Goal: Information Seeking & Learning: Learn about a topic

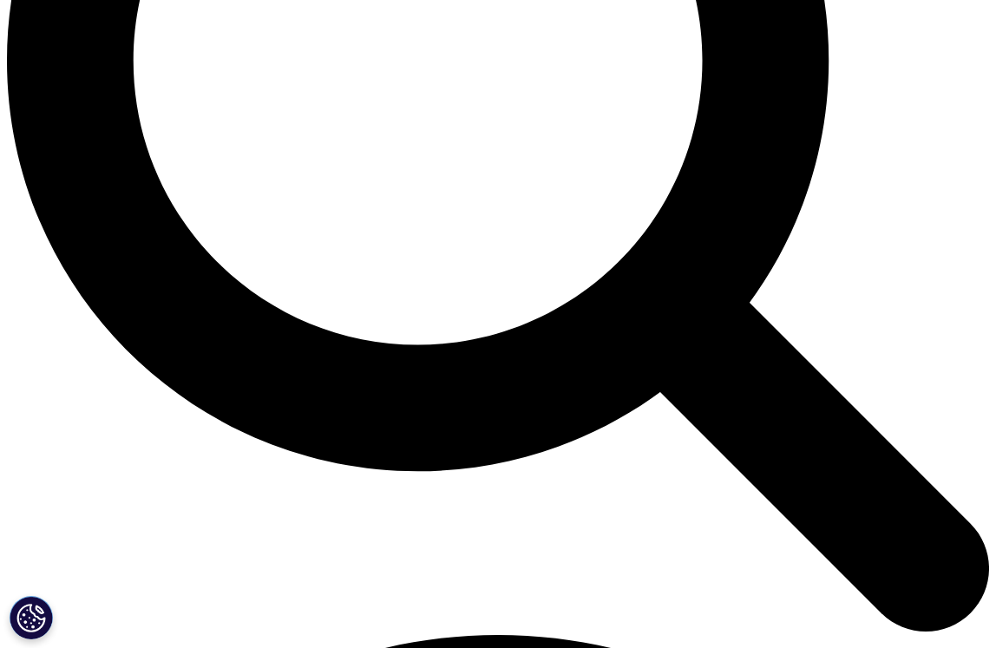
scroll to position [1315, 0]
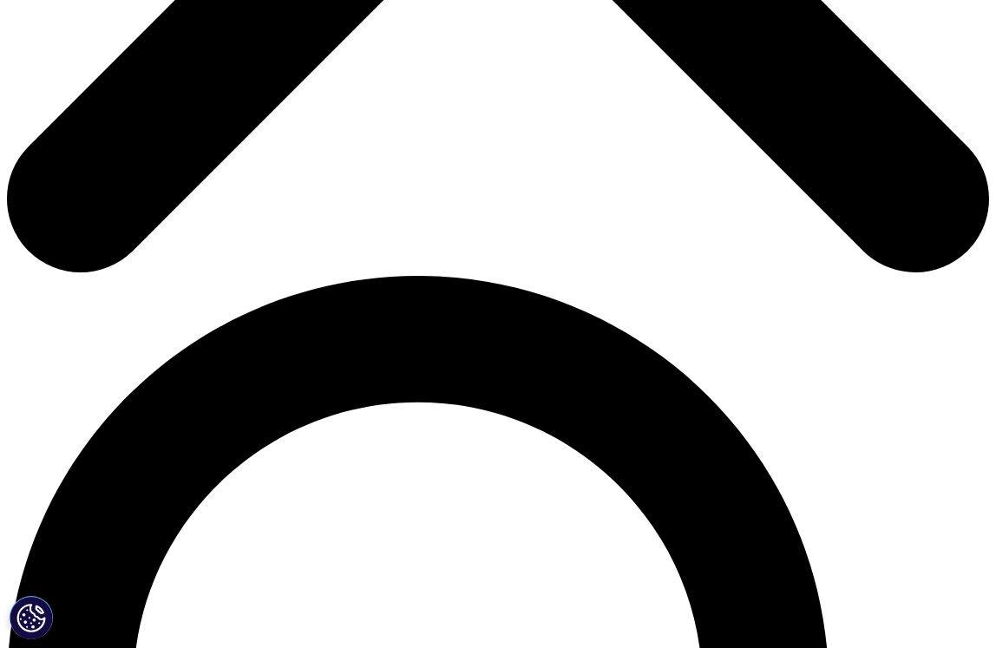
scroll to position [707, 0]
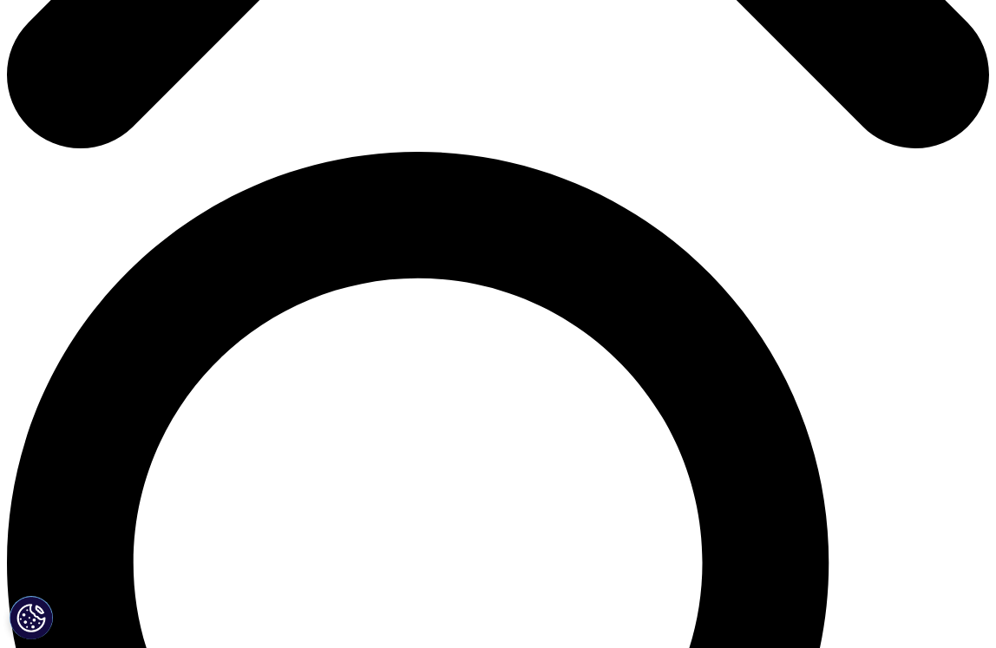
scroll to position [635, 0]
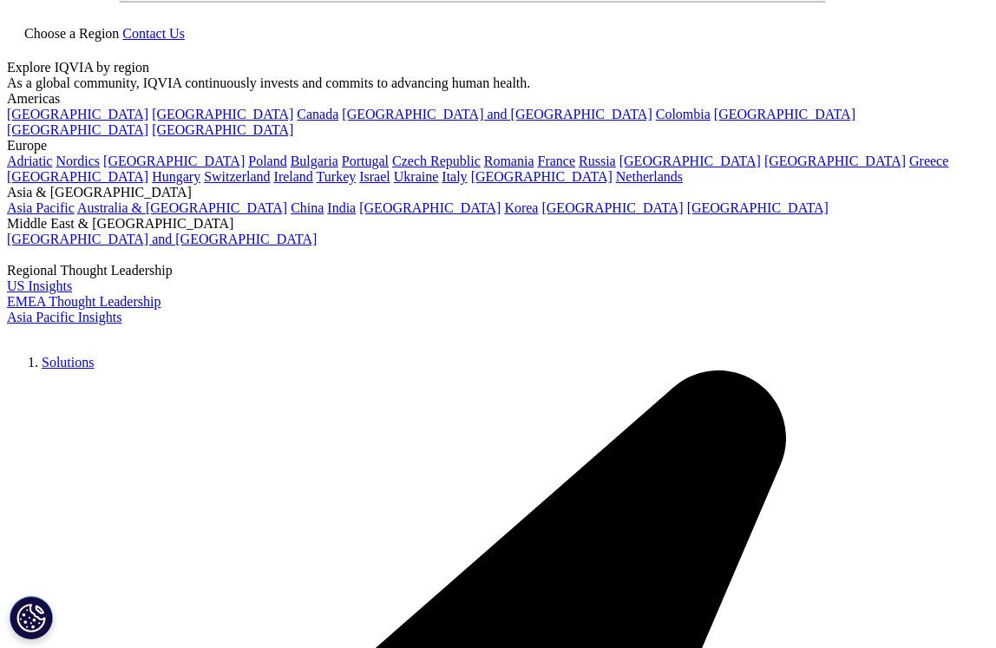
scroll to position [0, 0]
